Goal: Navigation & Orientation: Understand site structure

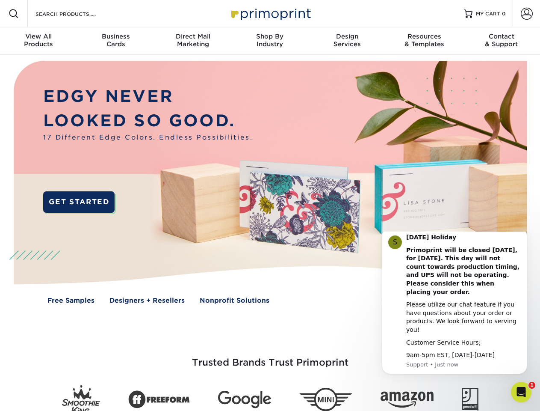
click at [270, 205] on img at bounding box center [270, 188] width 535 height 267
click at [14, 14] on span at bounding box center [14, 14] width 10 height 10
click at [527, 14] on span at bounding box center [527, 14] width 12 height 12
click at [39, 41] on div "View All Products" at bounding box center [38, 40] width 77 height 15
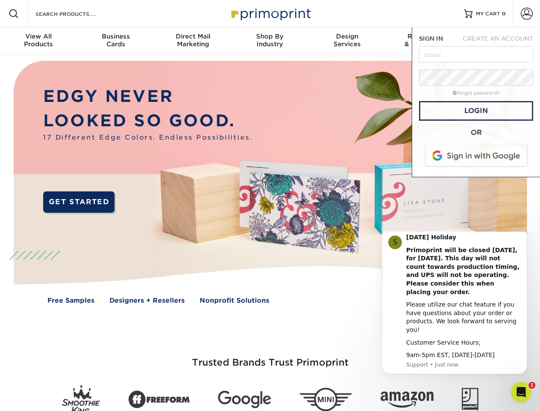
click at [116, 41] on div "Business Cards" at bounding box center [115, 40] width 77 height 15
click at [193, 41] on div "Direct Mail Marketing" at bounding box center [192, 40] width 77 height 15
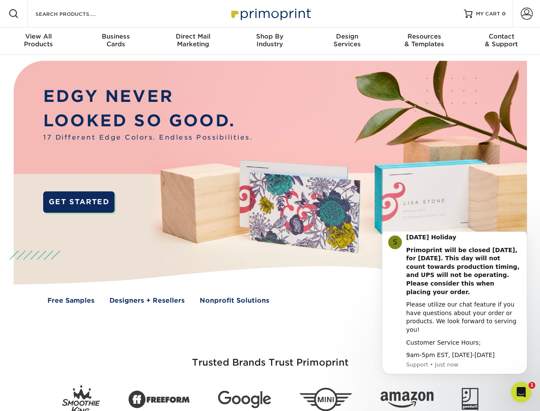
click at [270, 41] on div "Shop By Industry" at bounding box center [269, 40] width 77 height 15
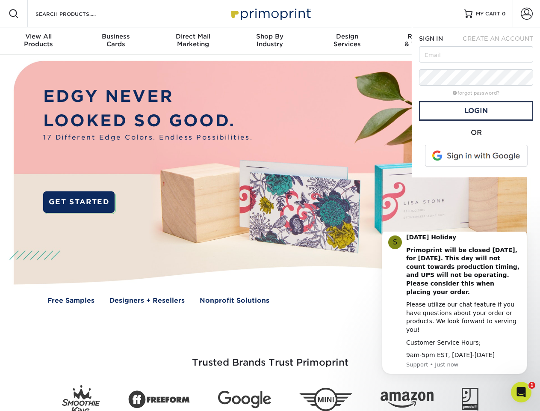
click at [347, 41] on div "Design Services" at bounding box center [347, 40] width 77 height 15
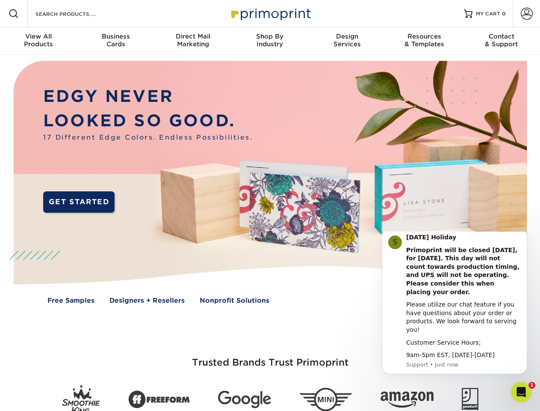
click at [424, 41] on span "SIGN IN" at bounding box center [431, 38] width 24 height 7
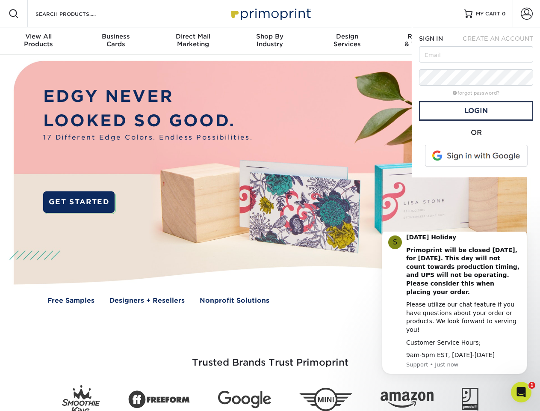
click at [502, 41] on div "Contact & Support" at bounding box center [501, 40] width 77 height 15
